Goal: Information Seeking & Learning: Compare options

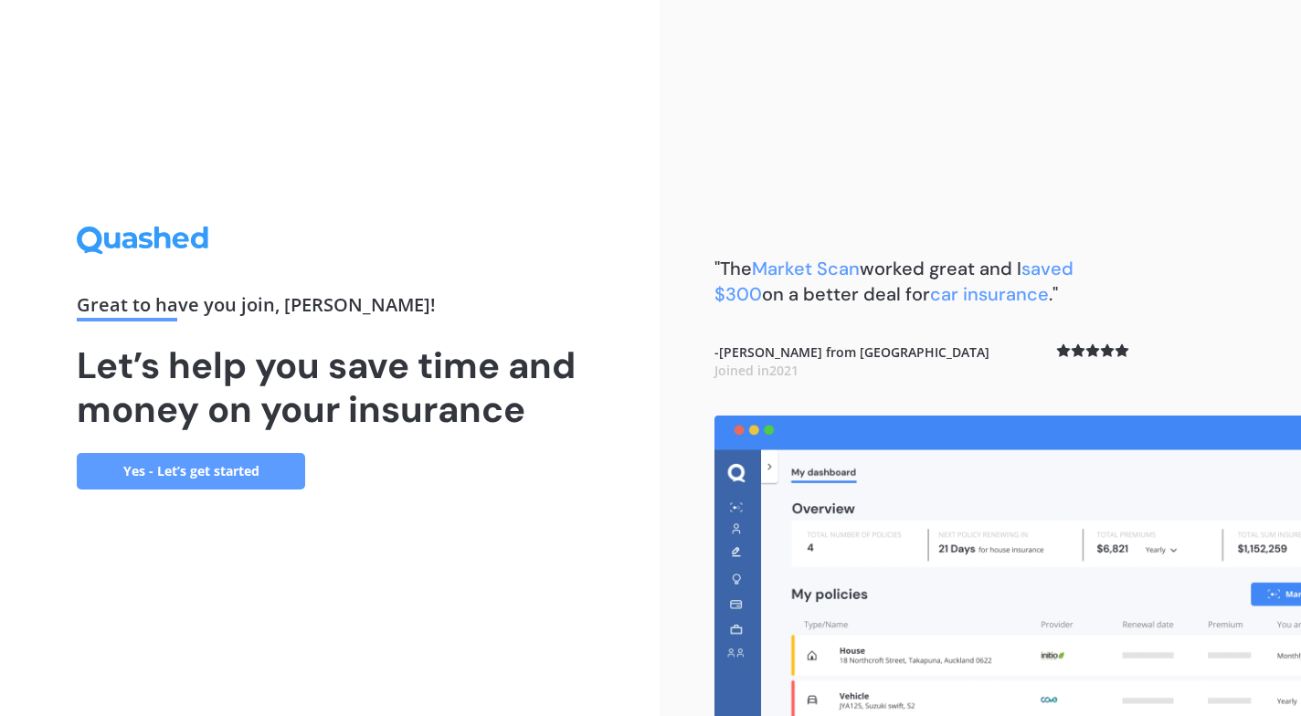
click at [225, 481] on link "Yes - Let’s get started" at bounding box center [191, 471] width 228 height 37
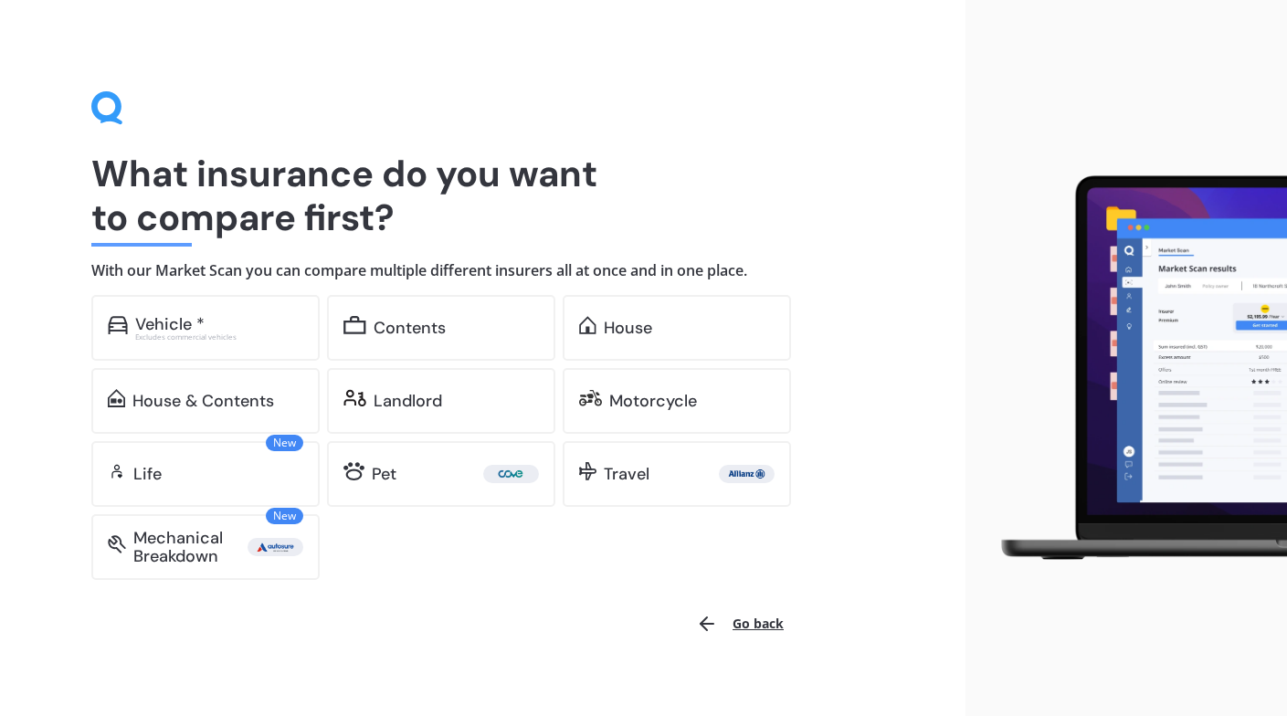
scroll to position [21, 0]
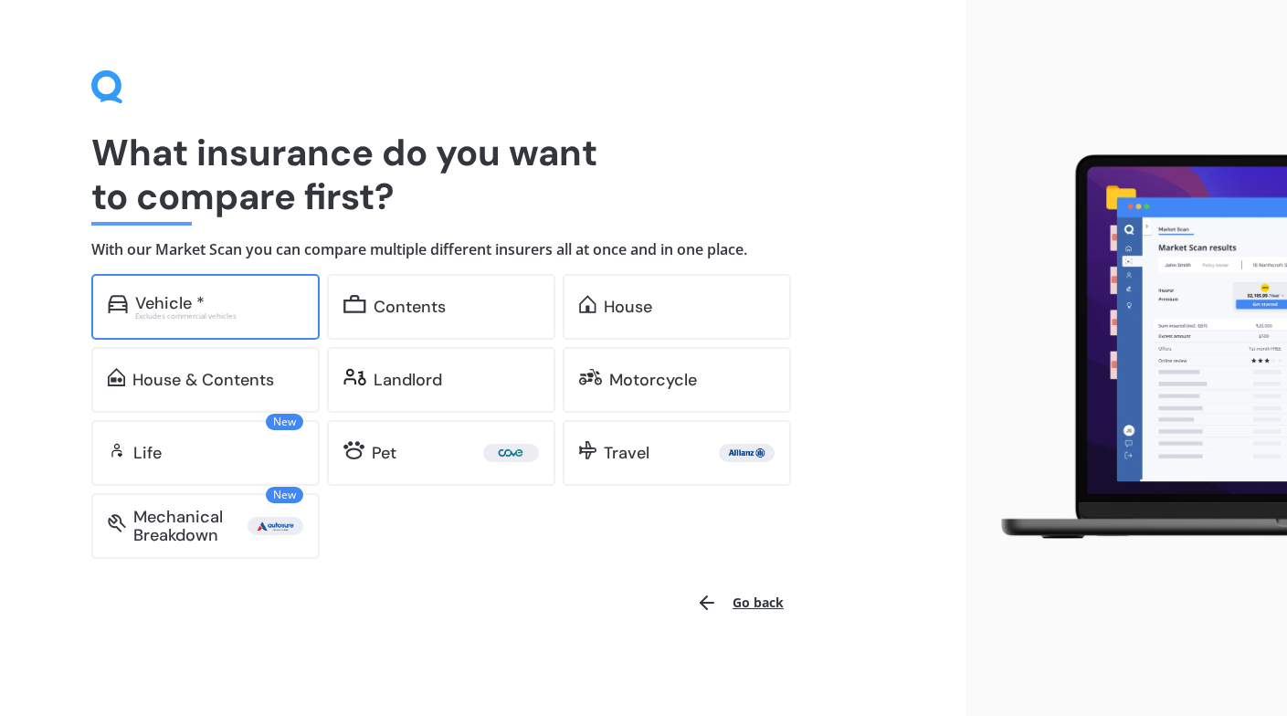
click at [219, 297] on div "Vehicle *" at bounding box center [219, 303] width 168 height 18
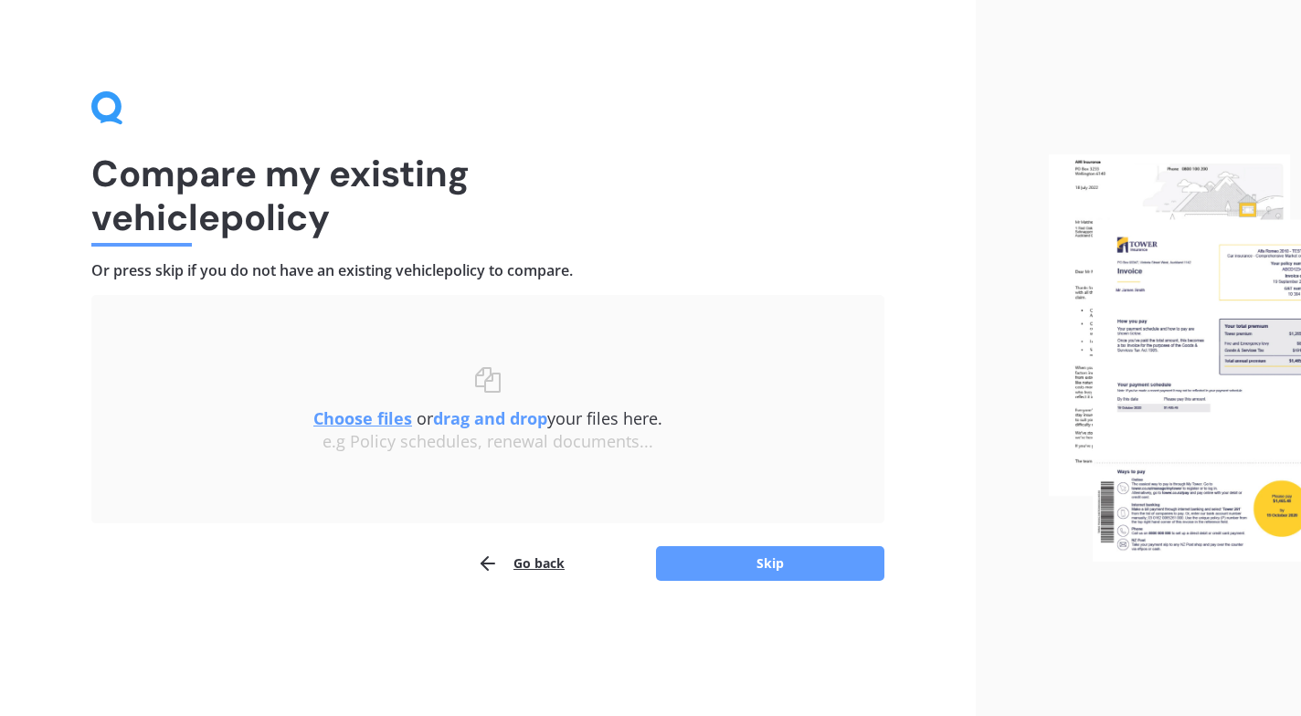
drag, startPoint x: 760, startPoint y: 567, endPoint x: 365, endPoint y: 443, distance: 413.8
click at [399, 456] on div "Uploading Choose files or drag and drop your files here. Choose files or photos…" at bounding box center [487, 438] width 793 height 287
click at [365, 422] on u "Choose files" at bounding box center [362, 419] width 99 height 22
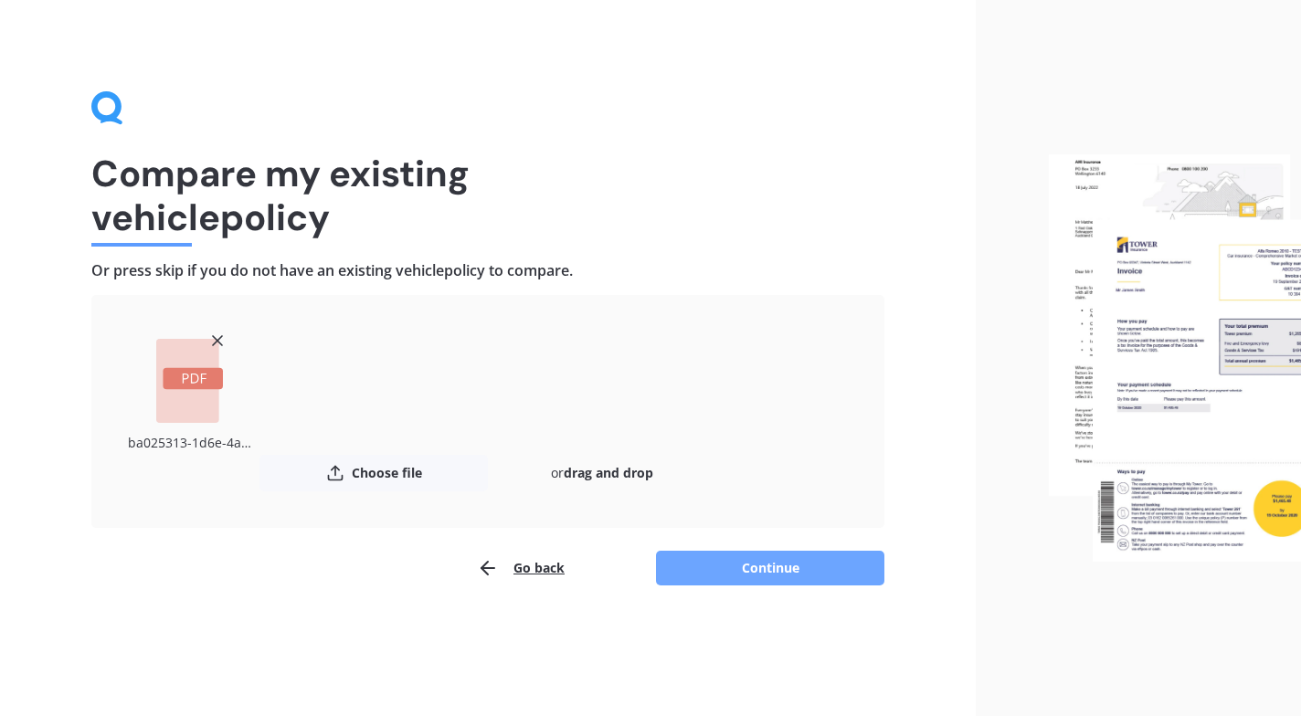
click at [829, 572] on button "Continue" at bounding box center [770, 568] width 228 height 35
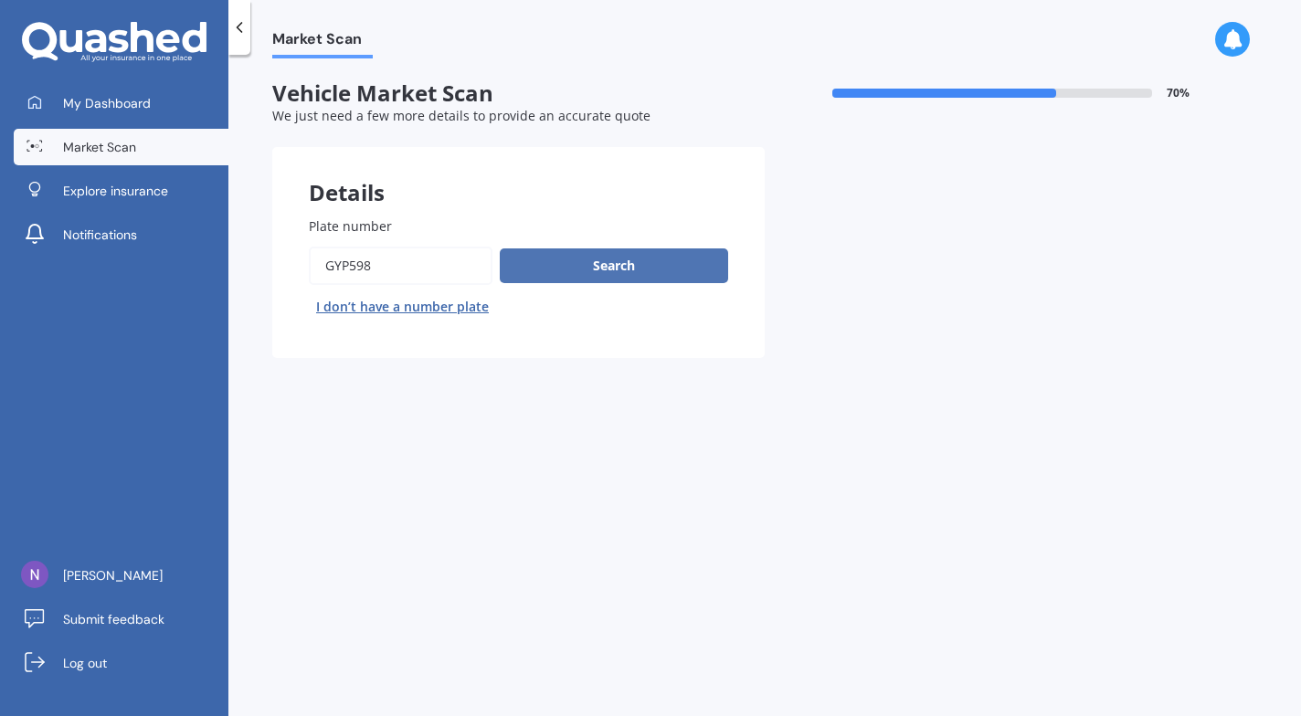
click at [588, 262] on button "Search" at bounding box center [614, 266] width 228 height 35
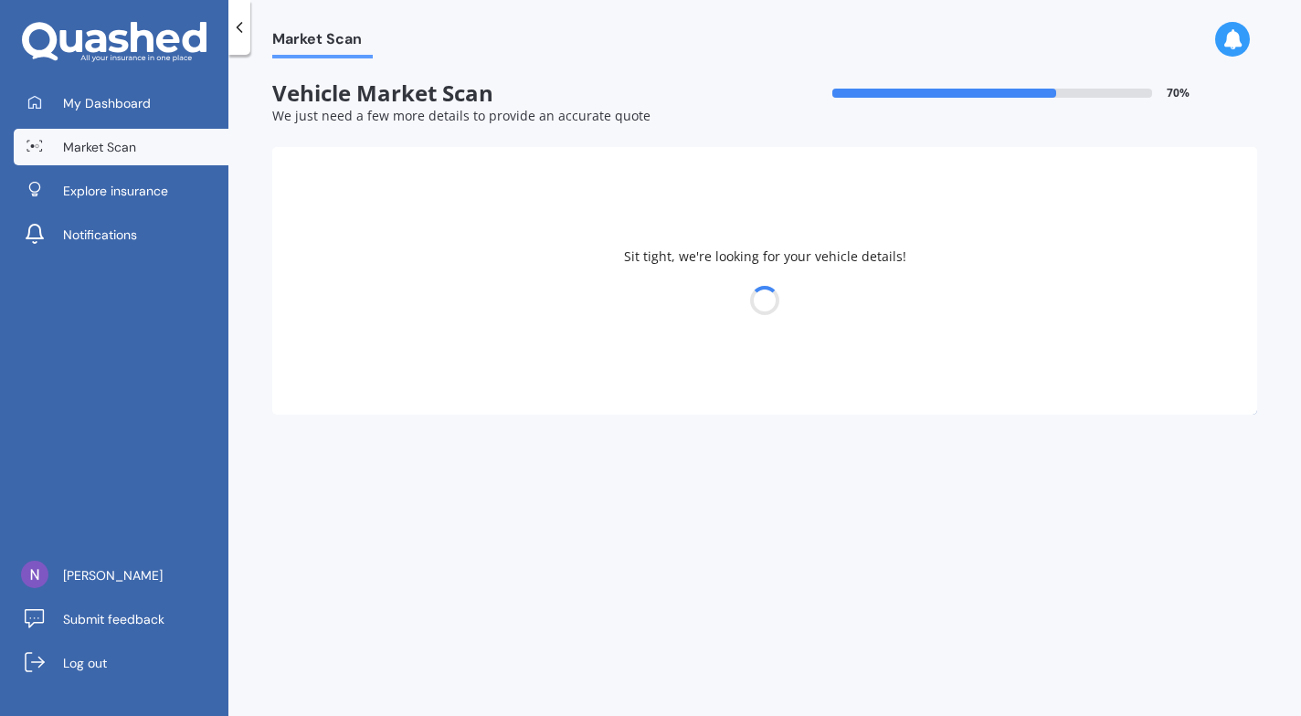
select select "MITSUBISHI"
select select "OUTLANDER"
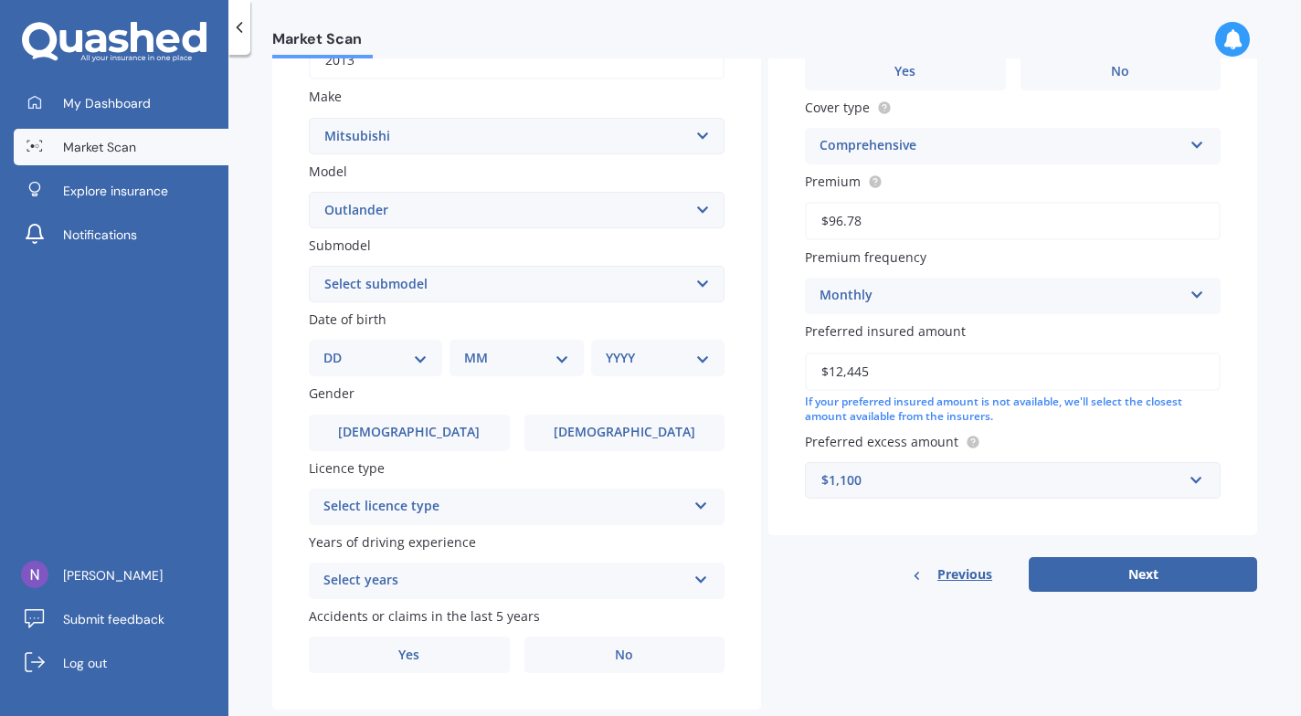
scroll to position [359, 0]
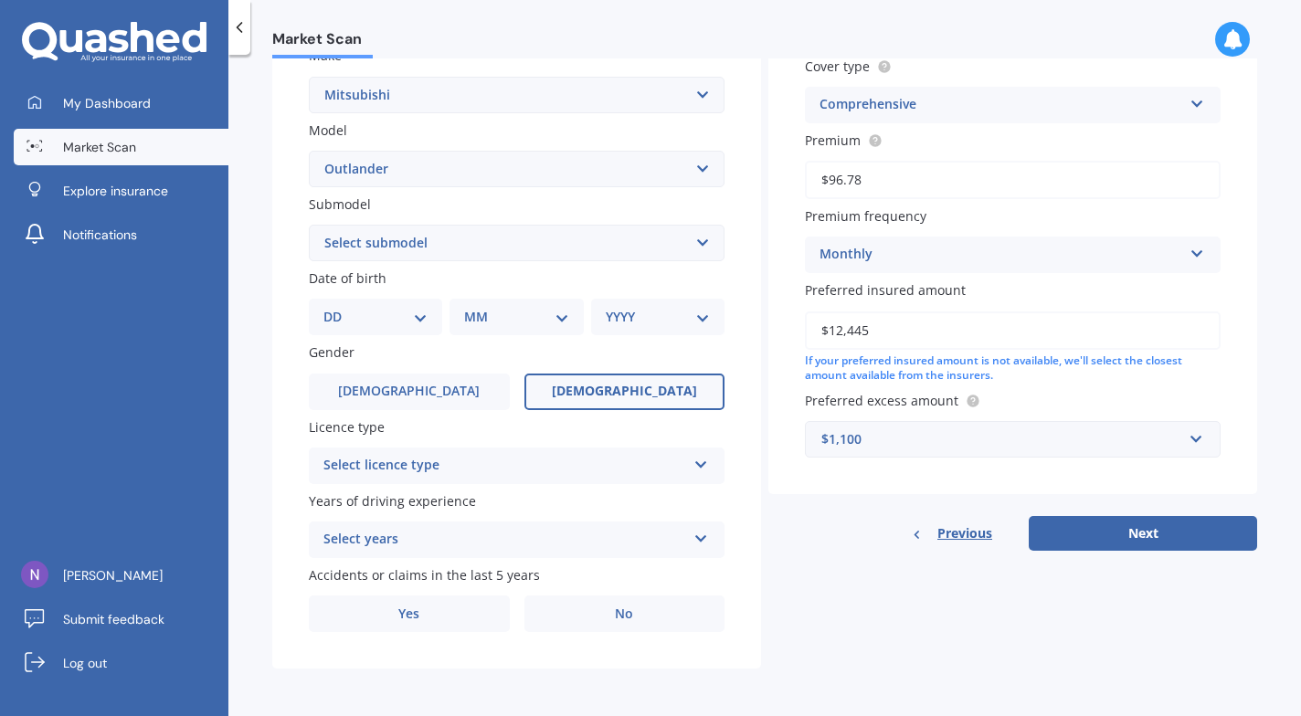
click at [572, 397] on label "[DEMOGRAPHIC_DATA]" at bounding box center [624, 392] width 201 height 37
click at [0, 0] on input "[DEMOGRAPHIC_DATA]" at bounding box center [0, 0] width 0 height 0
click at [425, 330] on div "DD 01 02 03 04 05 06 07 08 09 10 11 12 13 14 15 16 17 18 19 20 21 22 23 24 25 2…" at bounding box center [375, 317] width 133 height 37
click at [418, 309] on select "DD 01 02 03 04 05 06 07 08 09 10 11 12 13 14 15 16 17 18 19 20 21 22 23 24 25 2…" at bounding box center [375, 317] width 104 height 20
select select "29"
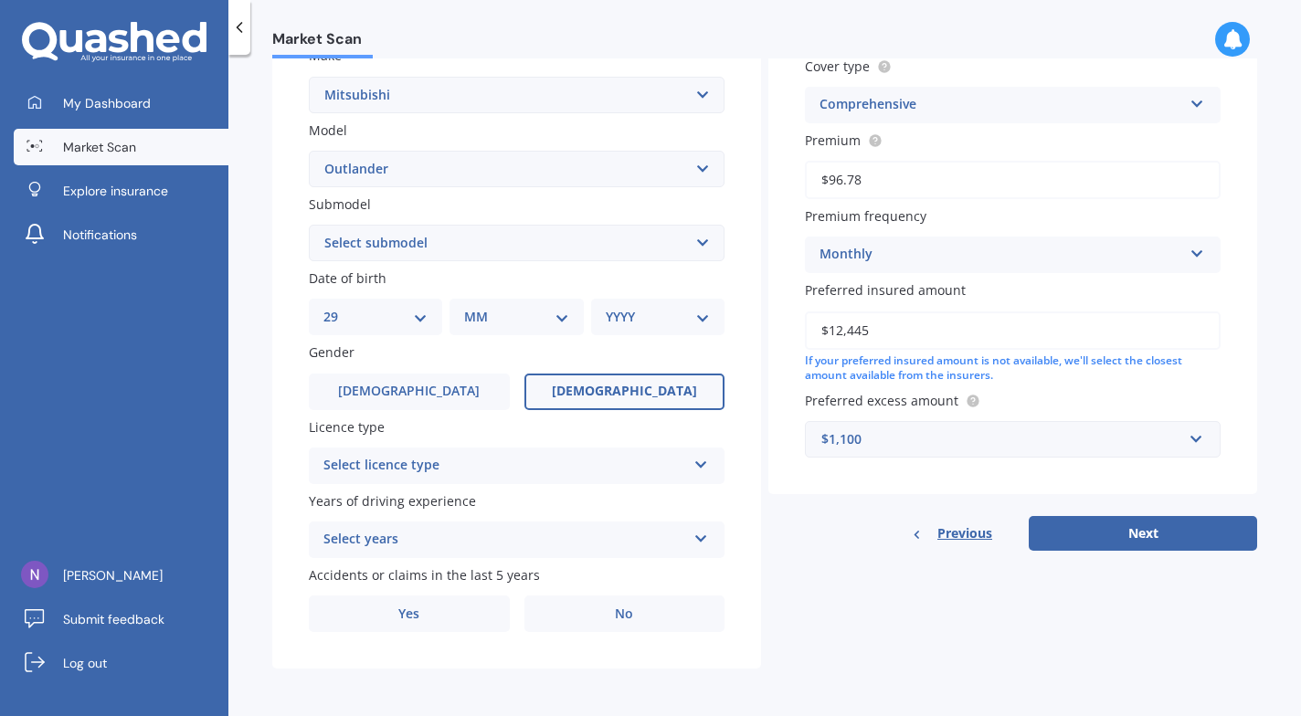
click at [338, 307] on select "DD 01 02 03 04 05 06 07 08 09 10 11 12 13 14 15 16 17 18 19 20 21 22 23 24 25 2…" at bounding box center [375, 317] width 104 height 20
click at [479, 299] on div "MM 01 02 03 04 05 06 07 08 09 10 11 12" at bounding box center [520, 317] width 126 height 37
click at [484, 312] on select "MM 01 02 03 04 05 06 07 08 09 10 11 12" at bounding box center [519, 317] width 97 height 20
select select "12"
click at [471, 307] on select "MM 01 02 03 04 05 06 07 08 09 10 11 12" at bounding box center [519, 317] width 97 height 20
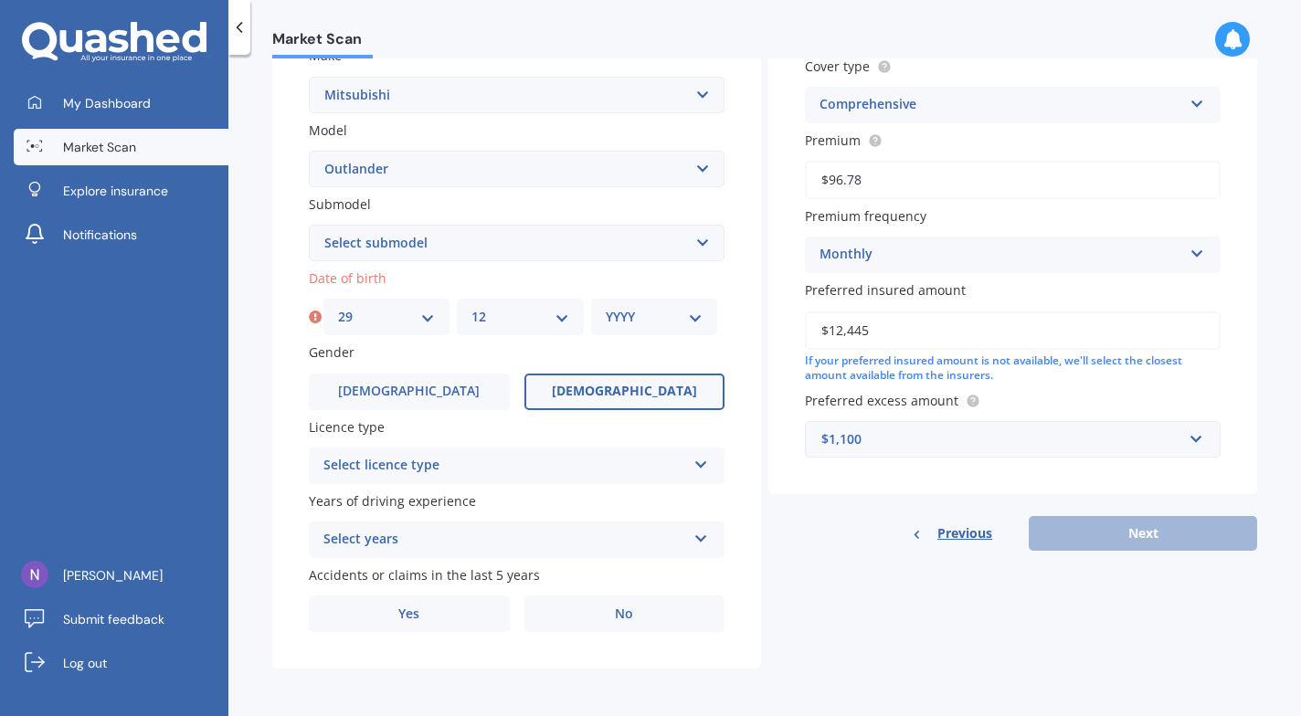
click at [690, 330] on div "YYYY 2025 2024 2023 2022 2021 2020 2019 2018 2017 2016 2015 2014 2013 2012 2011…" at bounding box center [654, 317] width 126 height 37
drag, startPoint x: 646, startPoint y: 316, endPoint x: 632, endPoint y: 374, distance: 59.2
click at [646, 316] on select "YYYY 2025 2024 2023 2022 2021 2020 2019 2018 2017 2016 2015 2014 2013 2012 2011…" at bounding box center [654, 317] width 97 height 20
select select "1990"
click at [606, 307] on select "YYYY 2025 2024 2023 2022 2021 2020 2019 2018 2017 2016 2015 2014 2013 2012 2011…" at bounding box center [654, 317] width 97 height 20
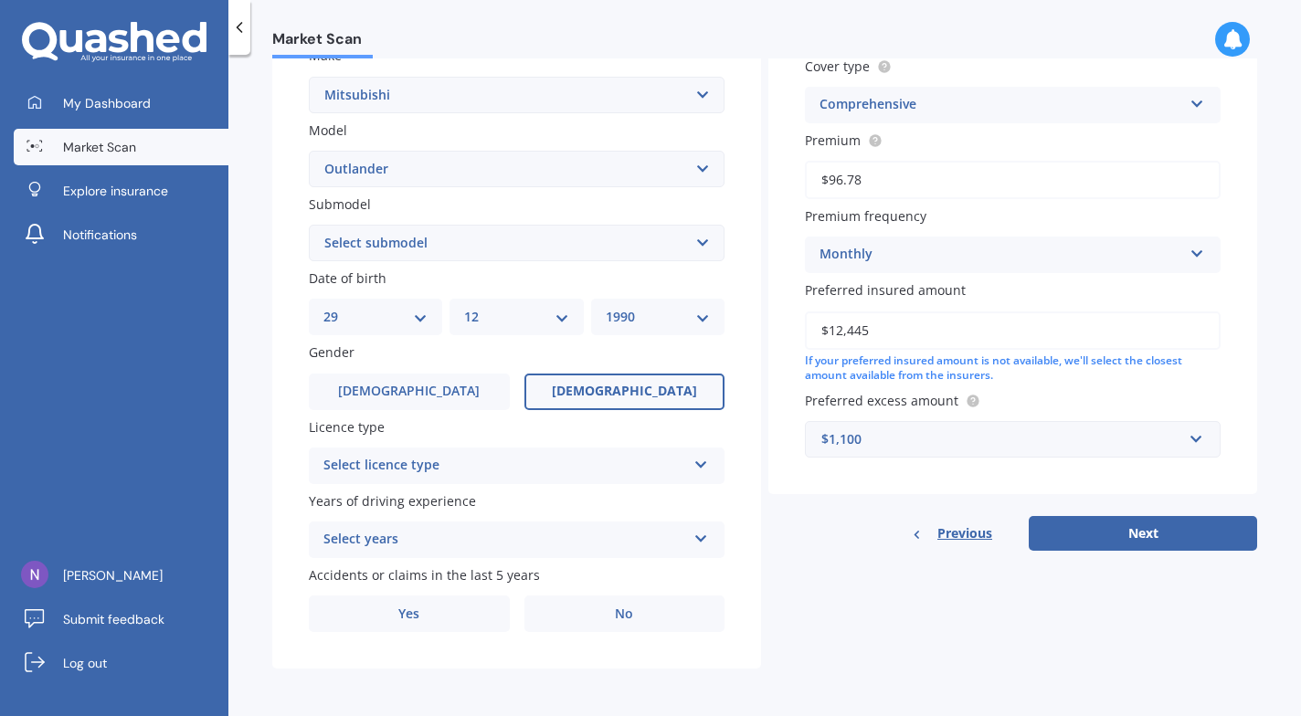
click at [563, 471] on div "Select licence type" at bounding box center [504, 466] width 363 height 22
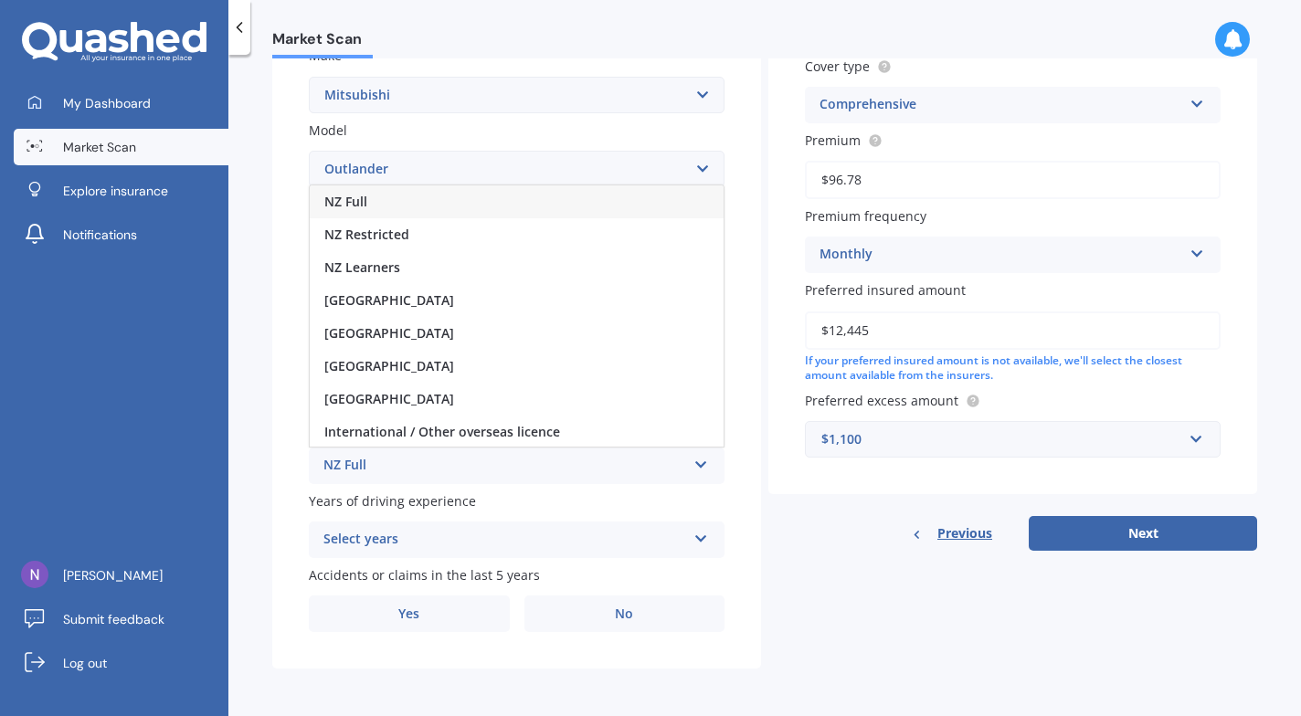
click at [356, 455] on div "NZ Full" at bounding box center [504, 466] width 363 height 22
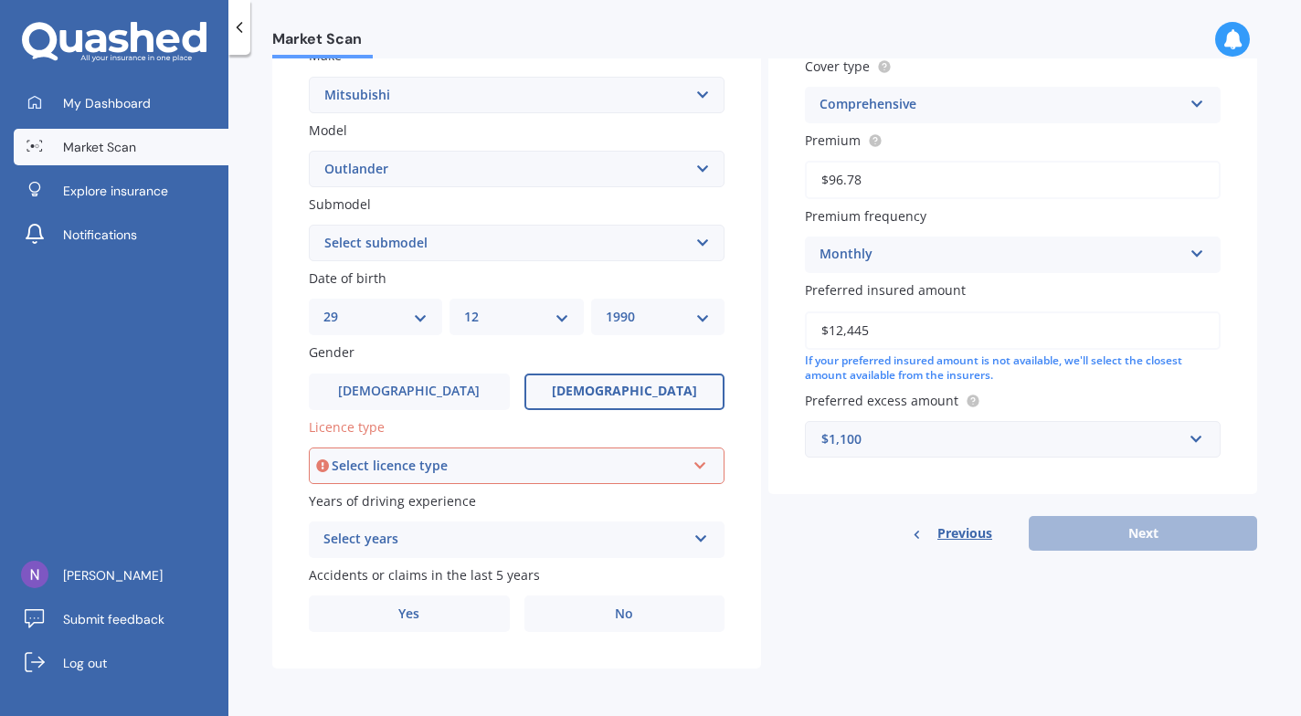
click at [396, 458] on div "Select licence type" at bounding box center [509, 466] width 354 height 20
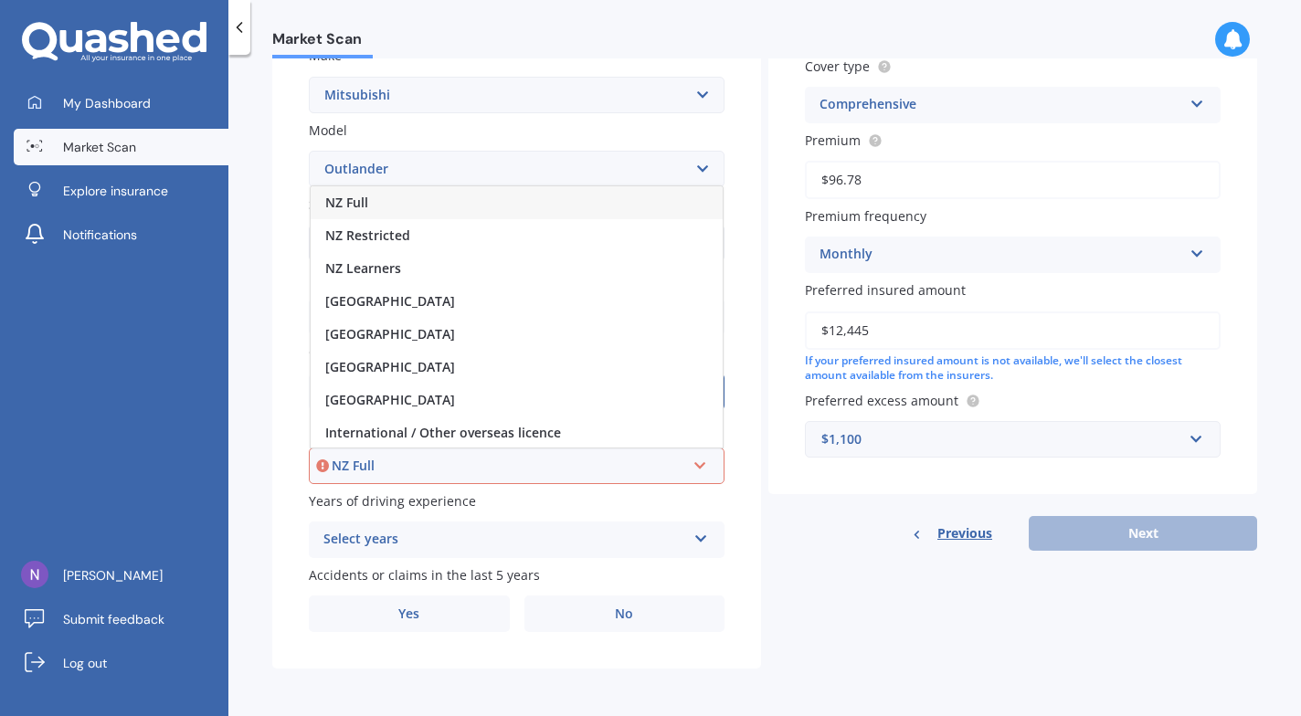
click at [356, 203] on span "NZ Full" at bounding box center [346, 202] width 43 height 17
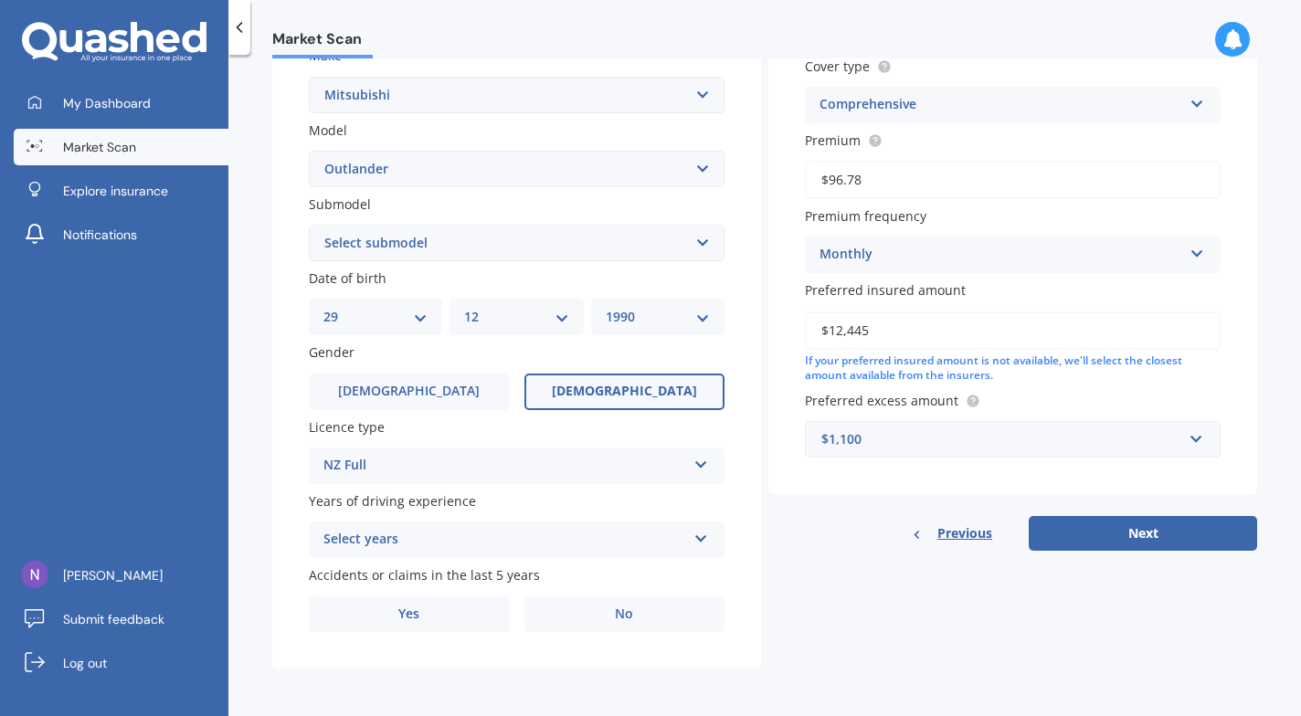
click at [470, 535] on div "Select years" at bounding box center [504, 540] width 363 height 22
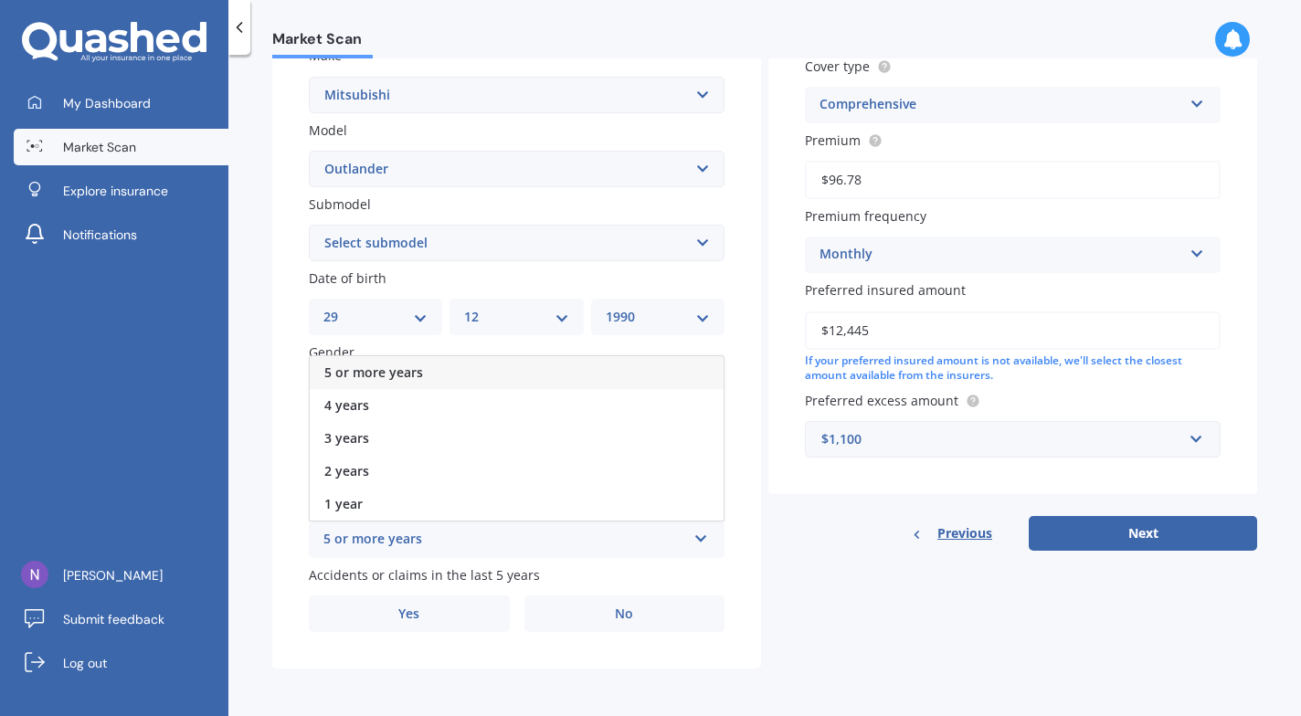
click at [388, 362] on div "5 or more years" at bounding box center [517, 372] width 414 height 33
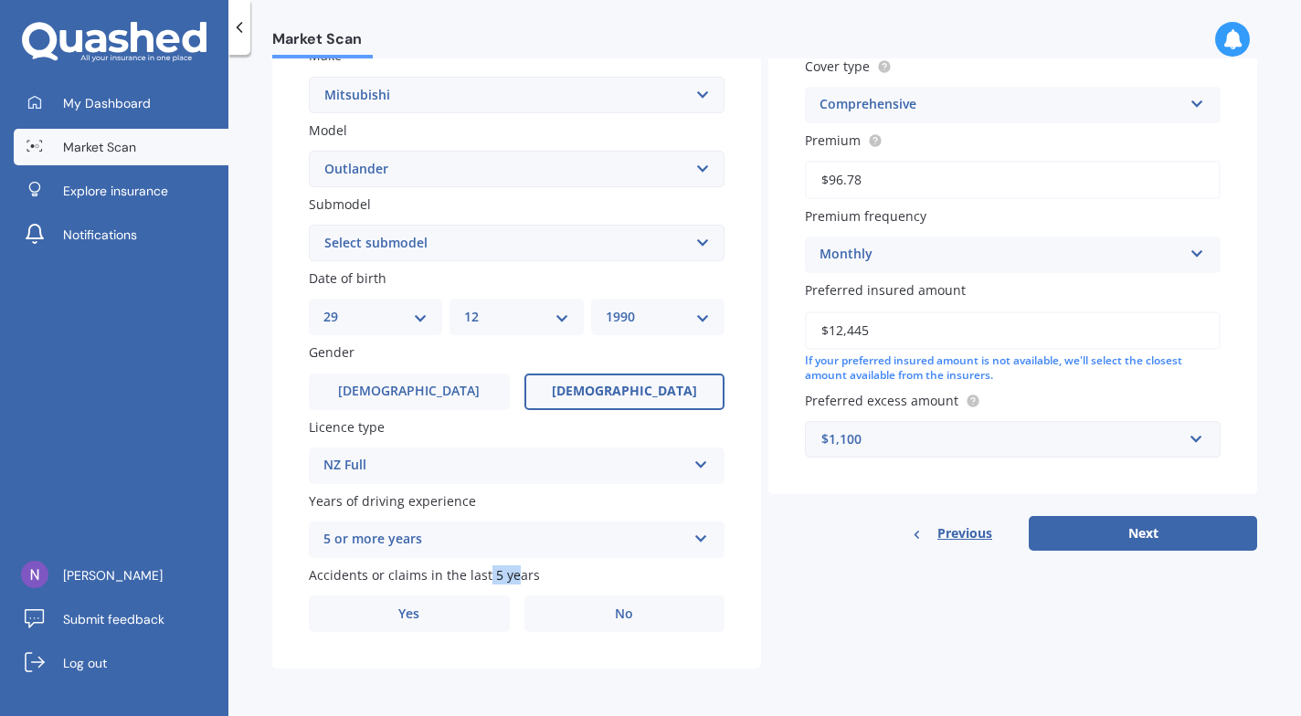
drag, startPoint x: 483, startPoint y: 576, endPoint x: 509, endPoint y: 575, distance: 25.6
click at [509, 575] on span "Accidents or claims in the last 5 years" at bounding box center [424, 575] width 231 height 17
click at [510, 575] on span "Accidents or claims in the last 5 years" at bounding box center [424, 575] width 231 height 17
drag, startPoint x: 527, startPoint y: 577, endPoint x: 419, endPoint y: 574, distance: 107.9
click at [419, 574] on span "Accidents or claims in the last 5 years" at bounding box center [424, 575] width 231 height 17
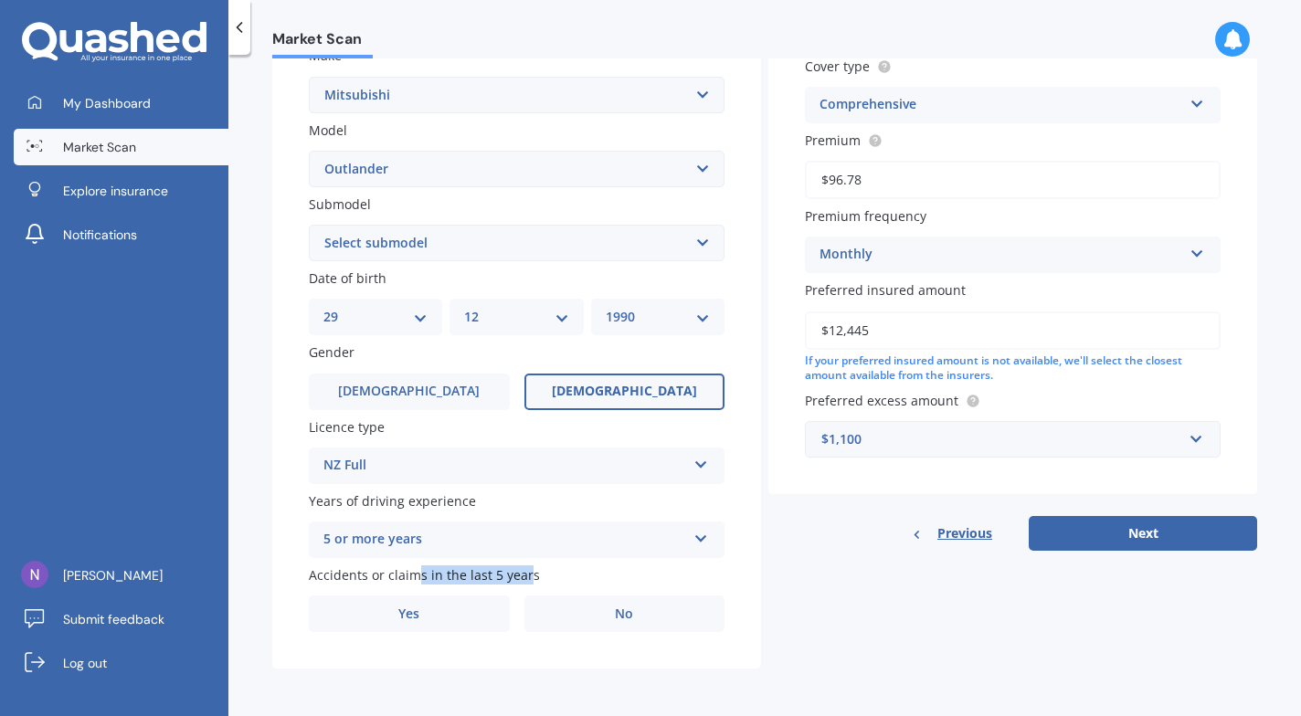
click at [419, 574] on span "Accidents or claims in the last 5 years" at bounding box center [424, 575] width 231 height 17
drag, startPoint x: 419, startPoint y: 574, endPoint x: 547, endPoint y: 585, distance: 128.4
click at [547, 585] on label "Accidents or claims in the last 5 years" at bounding box center [513, 575] width 408 height 19
click at [547, 579] on label "Accidents or claims in the last 5 years" at bounding box center [513, 575] width 408 height 19
click at [460, 610] on label "Yes" at bounding box center [409, 614] width 201 height 37
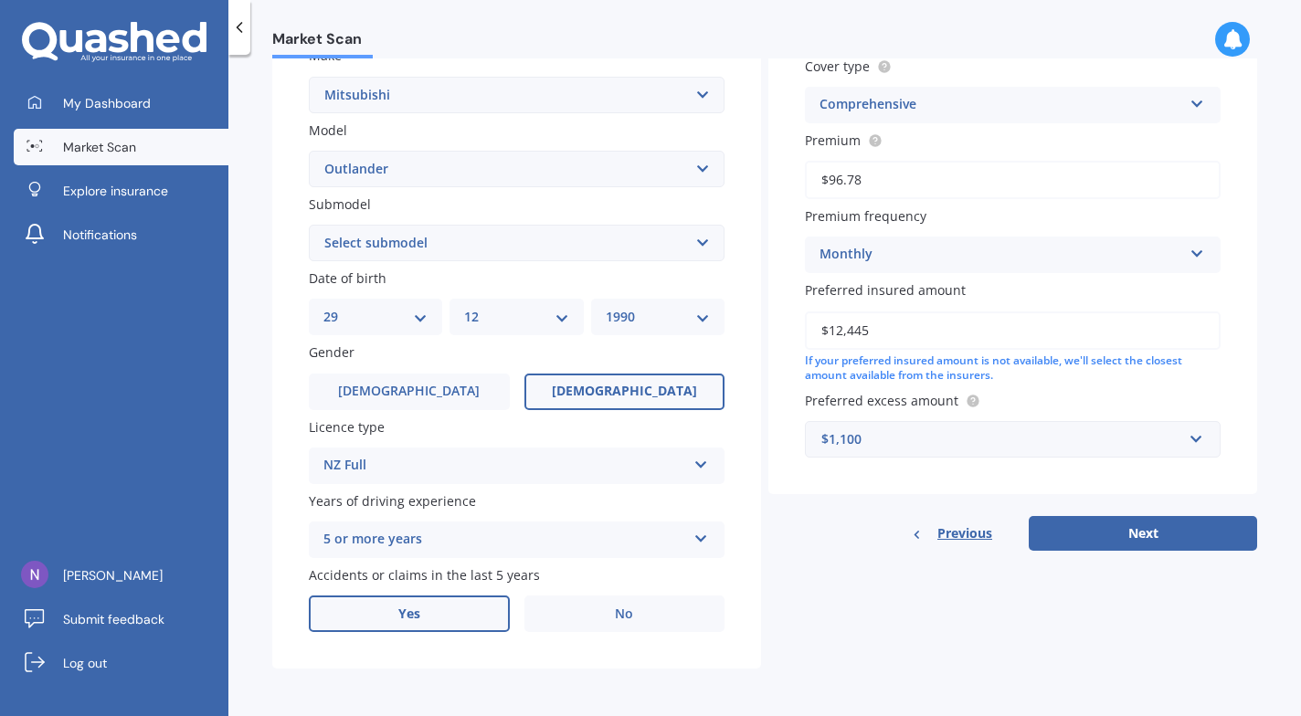
click at [0, 0] on input "Yes" at bounding box center [0, 0] width 0 height 0
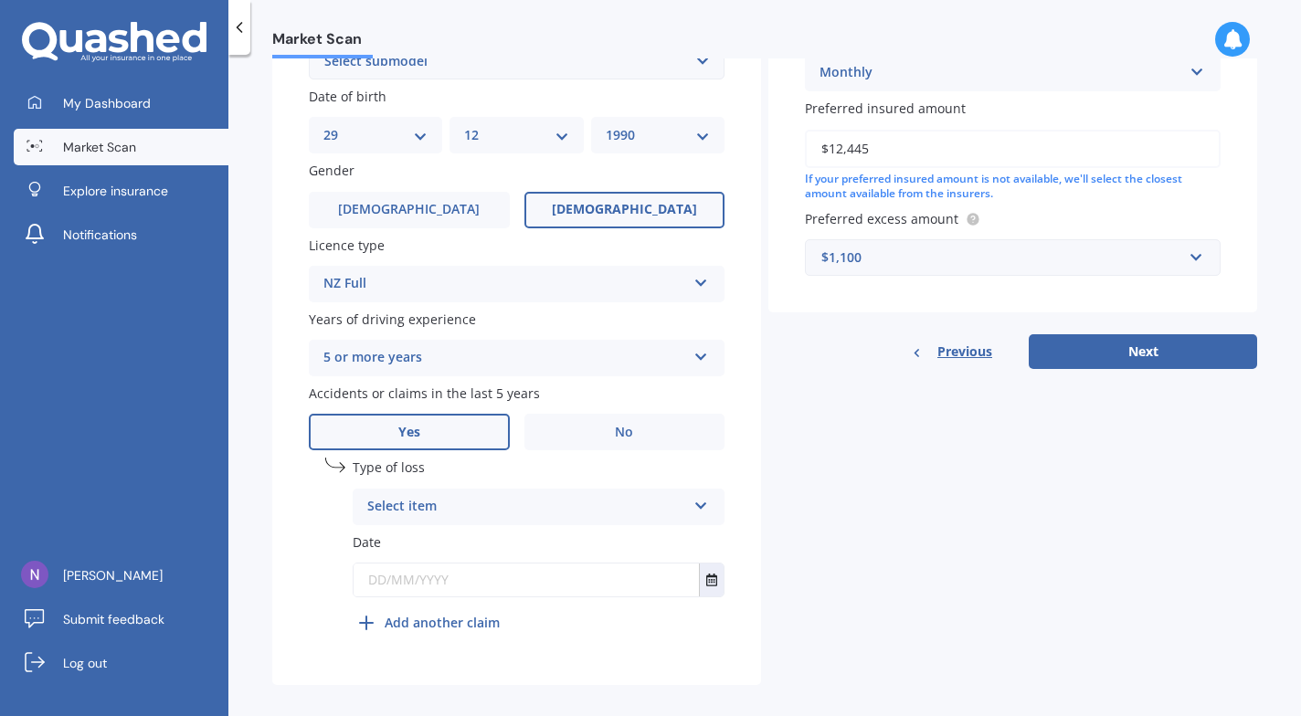
scroll to position [557, 0]
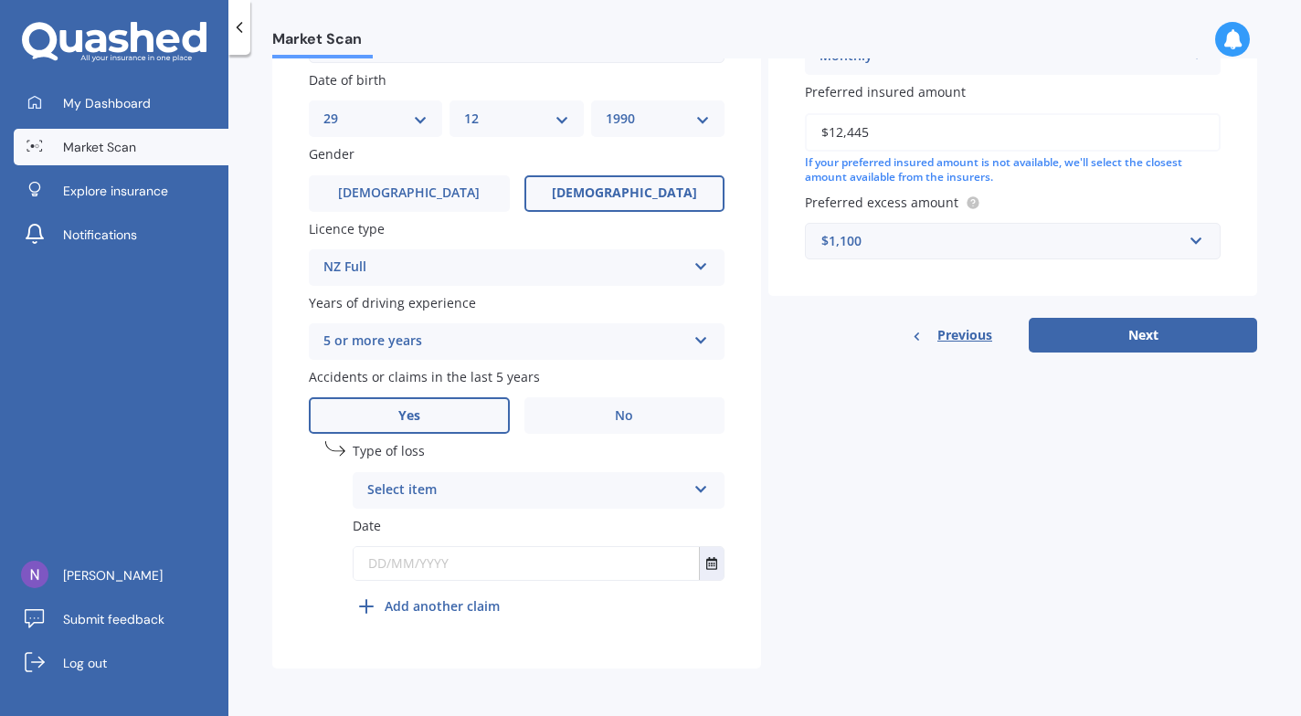
click at [510, 495] on div "Select item" at bounding box center [526, 491] width 319 height 22
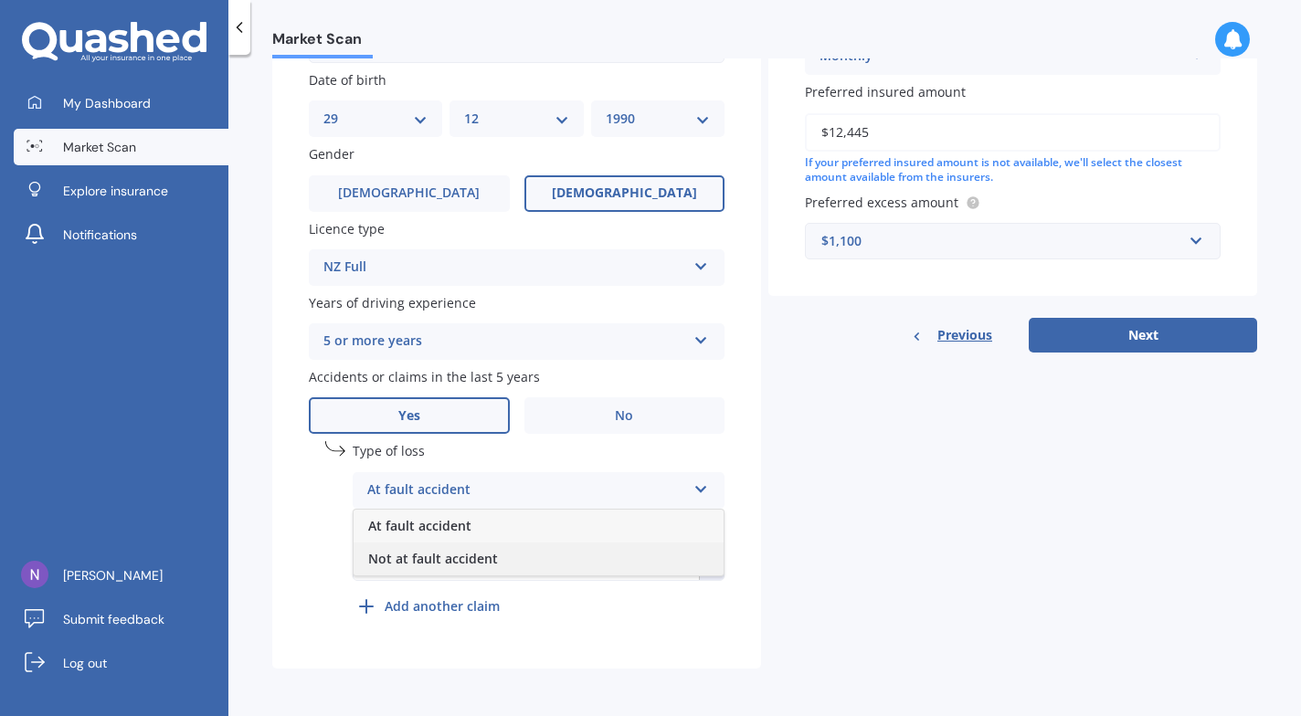
click at [483, 566] on span "Not at fault accident" at bounding box center [433, 558] width 130 height 17
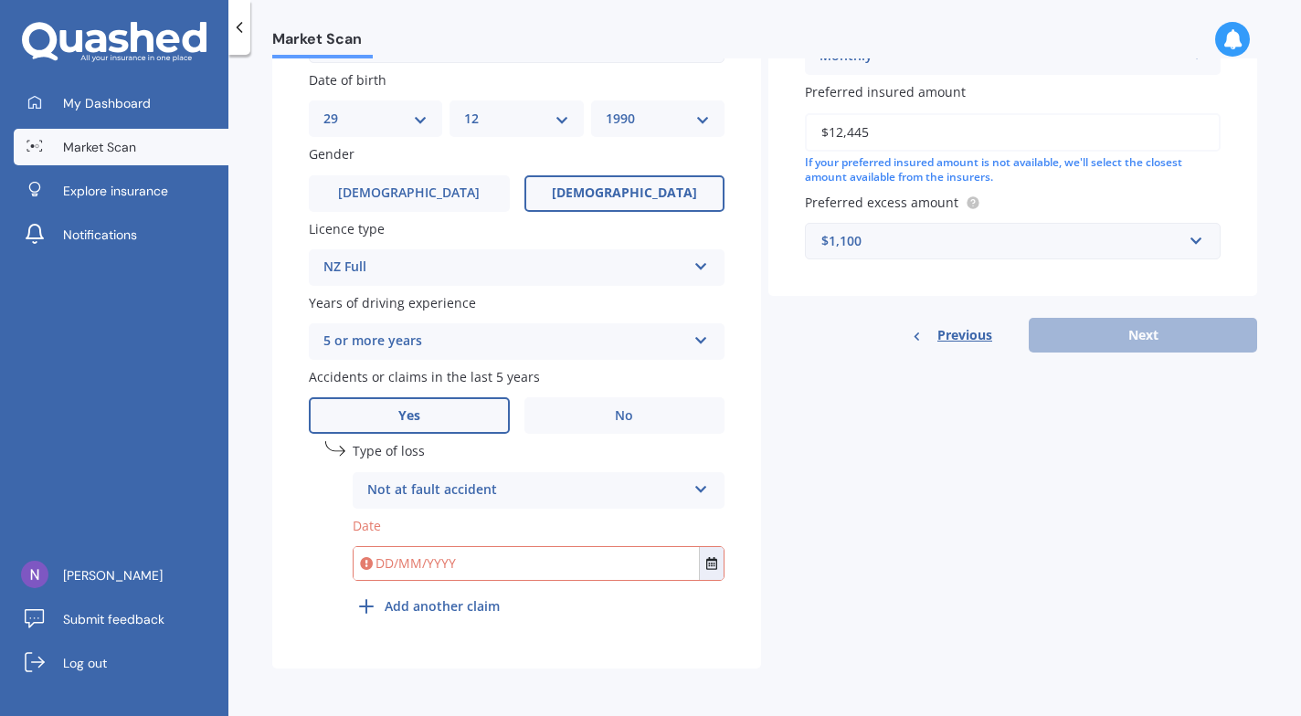
click at [407, 565] on input "text" at bounding box center [526, 563] width 345 height 33
